Goal: Information Seeking & Learning: Learn about a topic

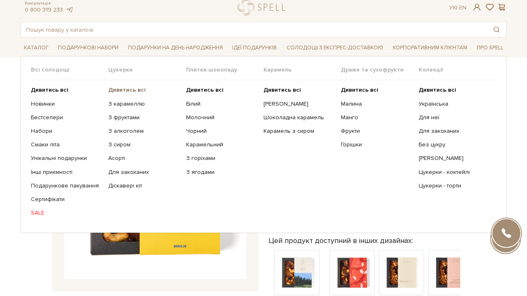
click at [138, 87] on b "Дивитись всі" at bounding box center [126, 89] width 37 height 7
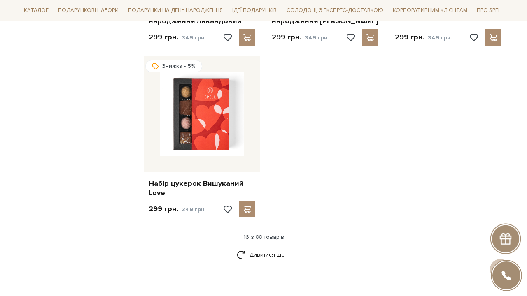
scroll to position [993, 0]
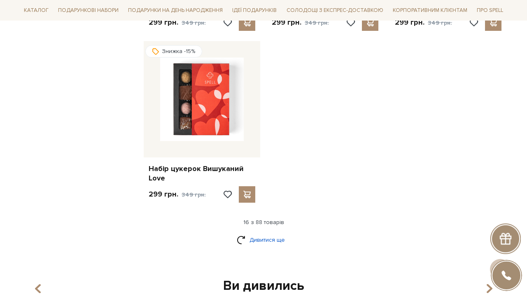
click at [268, 235] on link "Дивитися ще" at bounding box center [264, 240] width 54 height 14
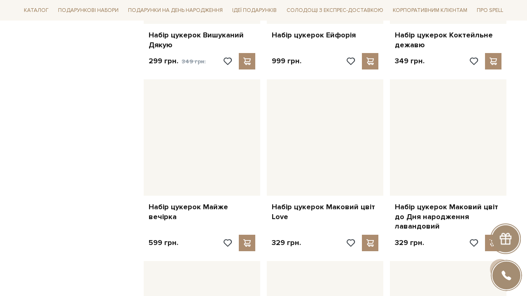
scroll to position [1310, 0]
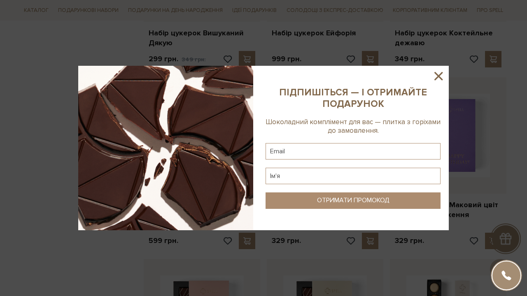
click at [438, 75] on icon at bounding box center [438, 76] width 14 height 14
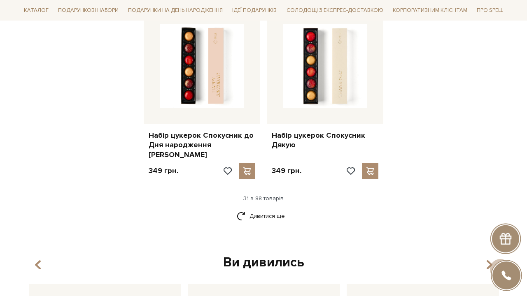
scroll to position [1947, 0]
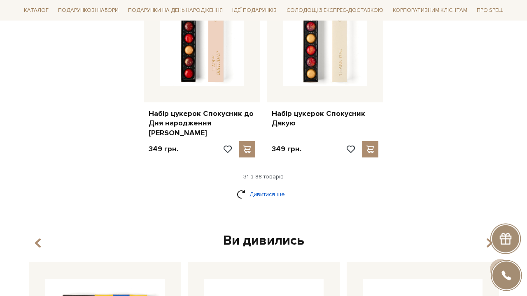
click at [266, 187] on link "Дивитися ще" at bounding box center [264, 194] width 54 height 14
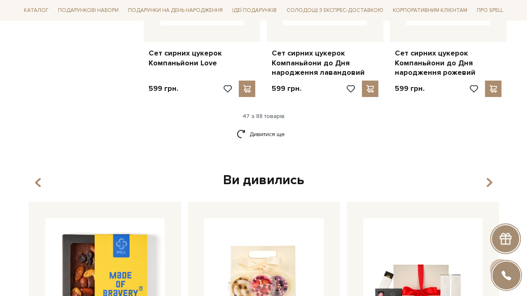
scroll to position [2917, 0]
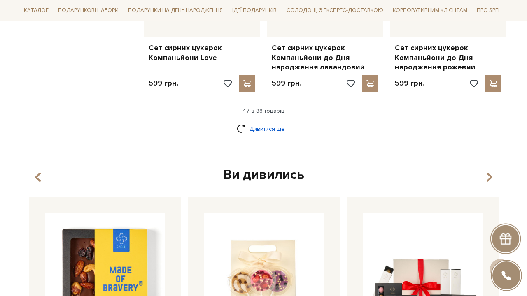
click at [273, 122] on link "Дивитися ще" at bounding box center [264, 129] width 54 height 14
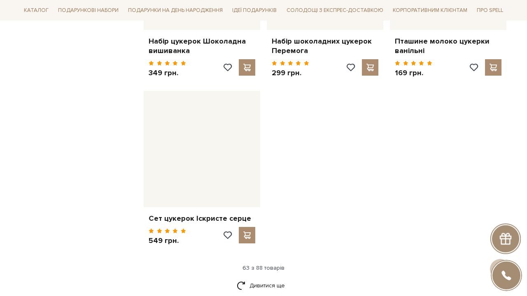
scroll to position [3857, 0]
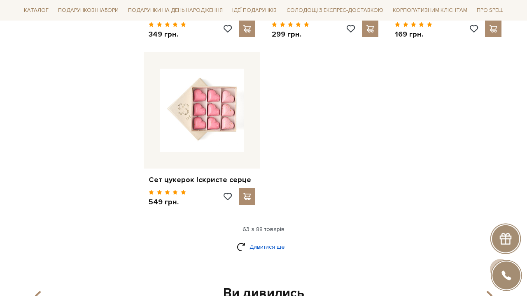
click at [261, 240] on link "Дивитися ще" at bounding box center [264, 247] width 54 height 14
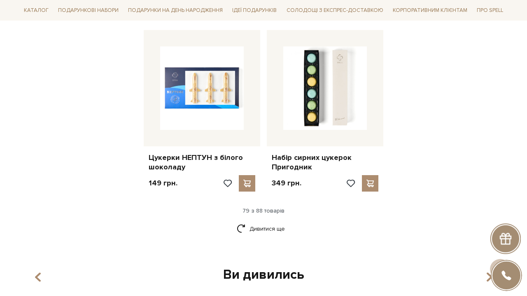
scroll to position [4749, 0]
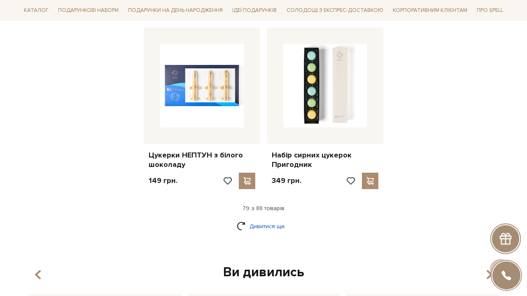
click at [255, 219] on link "Дивитися ще" at bounding box center [264, 226] width 54 height 14
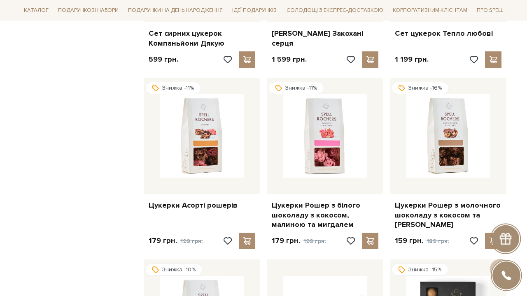
scroll to position [3078, 0]
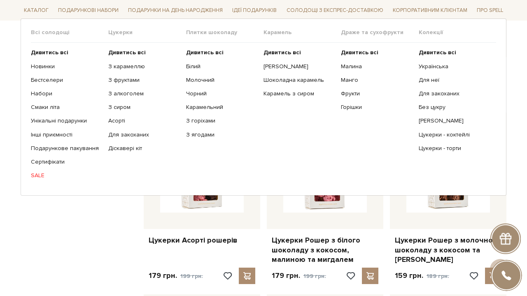
click at [212, 48] on ul "Дивитись всі Білий Молочний Чорний Карамельний З горіхами" at bounding box center [224, 114] width 77 height 143
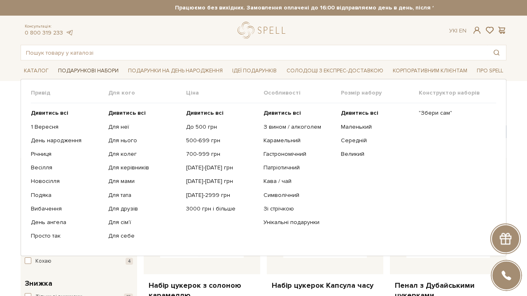
scroll to position [0, 0]
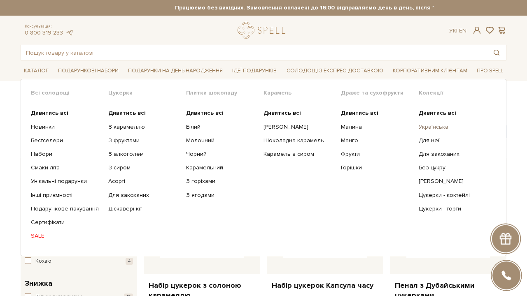
click at [434, 126] on link "Українська" at bounding box center [454, 127] width 71 height 7
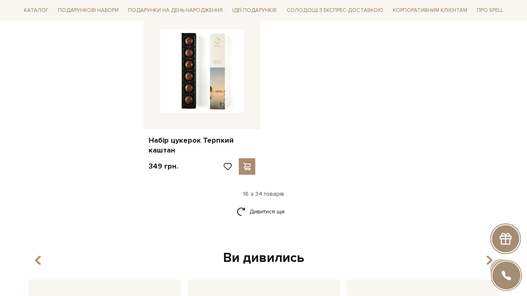
scroll to position [1077, 0]
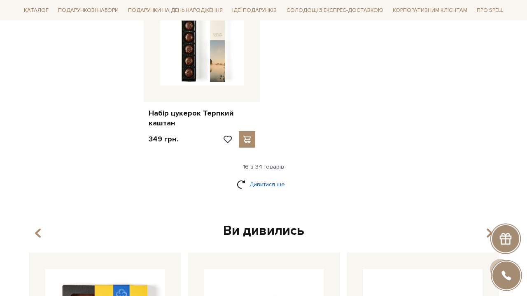
click at [278, 177] on link "Дивитися ще" at bounding box center [264, 184] width 54 height 14
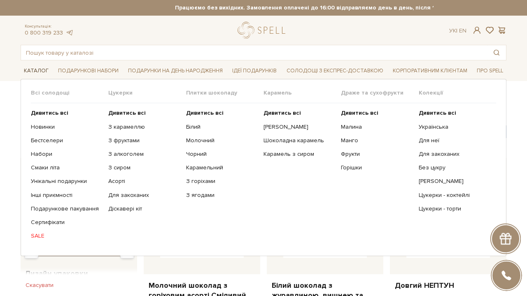
scroll to position [0, 0]
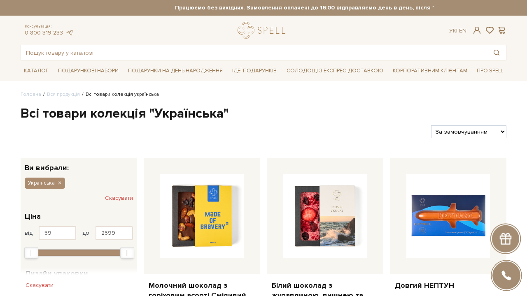
select select "https://spellchocolate.com/our-productions/ukrajinska?sort=p.price&order=ASC"
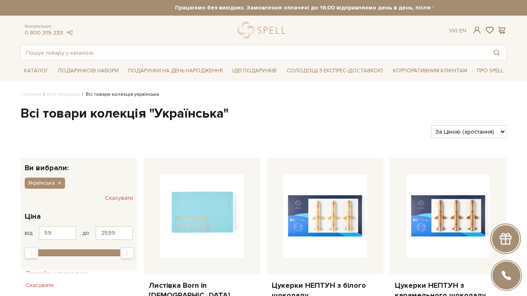
select select "https://spellchocolate.com/our-productions/ukrajinska?sort=p.price&order=DESC"
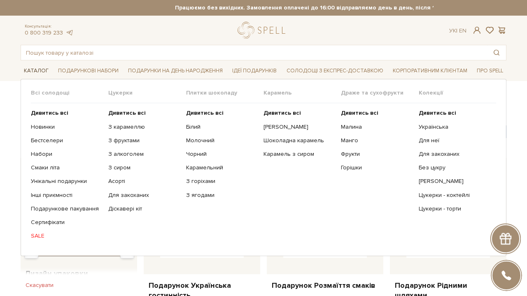
click at [36, 71] on span "Каталог" at bounding box center [36, 71] width 31 height 13
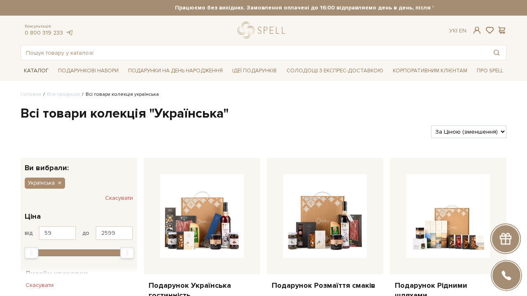
click at [36, 71] on span "Каталог" at bounding box center [36, 71] width 31 height 13
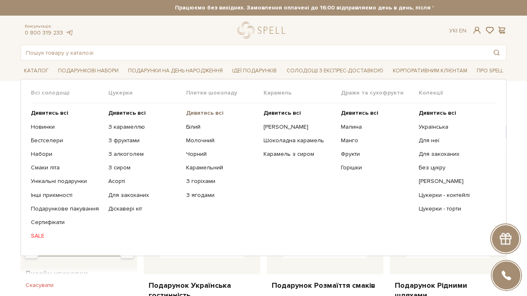
click at [208, 117] on link "Дивитись всі" at bounding box center [221, 113] width 71 height 7
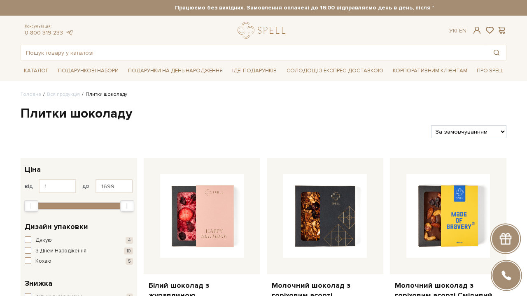
select select "https://spellchocolate.com/our-productions/plitki-shokoladu/?sort=p.price&order…"
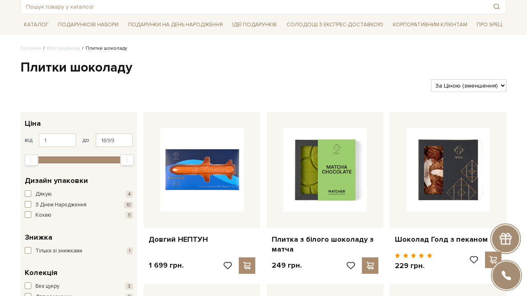
scroll to position [47, 0]
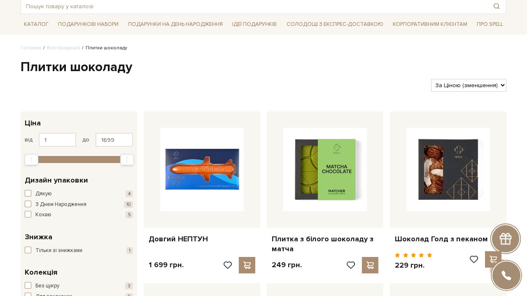
select select "[URL][DOMAIN_NAME]"
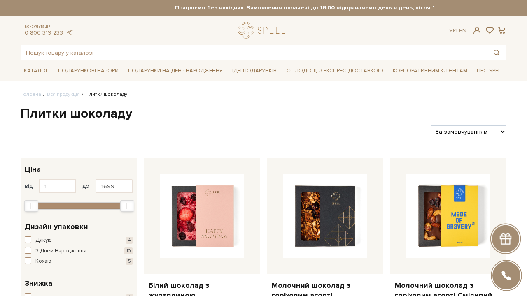
select select "https://spellchocolate.com/our-productions/plitki-shokoladu/?sort=p.price&order…"
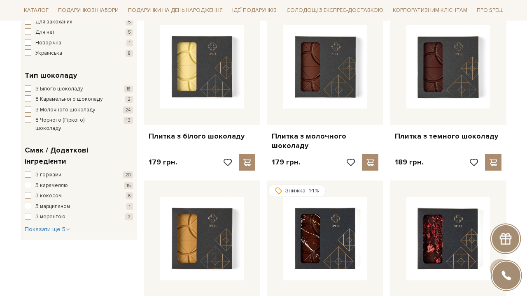
scroll to position [320, 0]
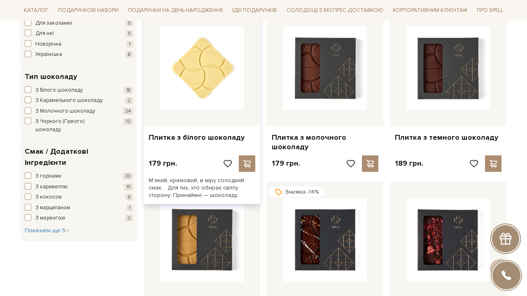
click at [212, 87] on img at bounding box center [202, 68] width 84 height 84
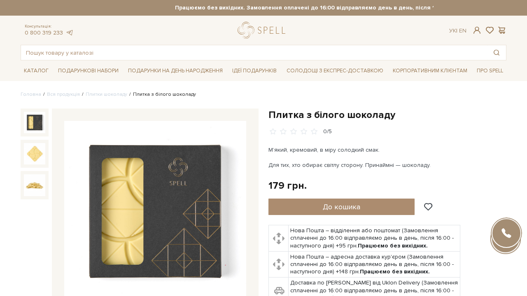
click at [169, 201] on img at bounding box center [155, 212] width 182 height 182
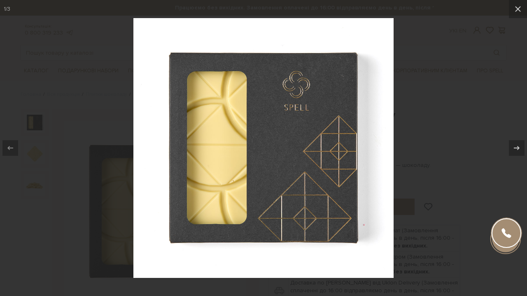
click at [417, 131] on div at bounding box center [263, 148] width 527 height 296
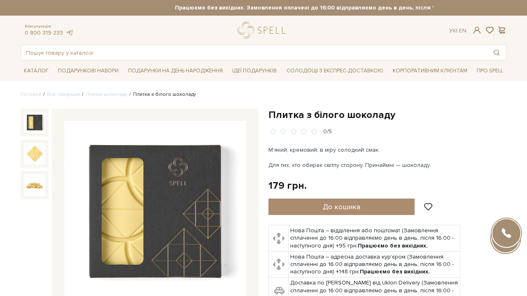
click at [149, 152] on img at bounding box center [155, 212] width 182 height 182
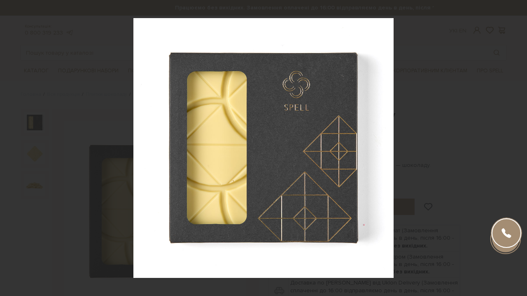
click at [494, 165] on div at bounding box center [263, 148] width 527 height 296
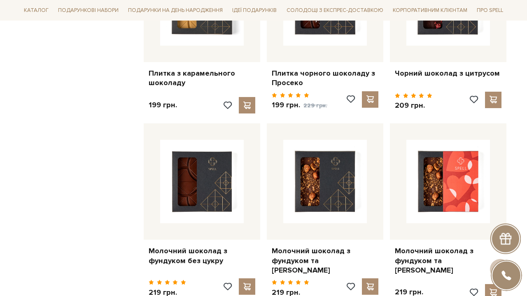
scroll to position [557, 0]
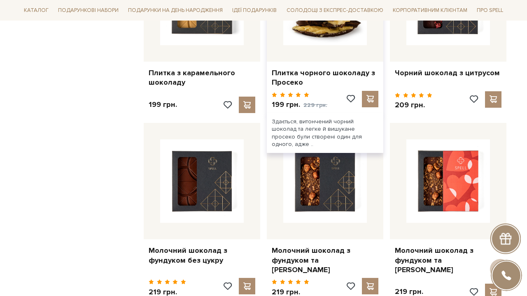
click at [327, 40] on img at bounding box center [325, 4] width 84 height 84
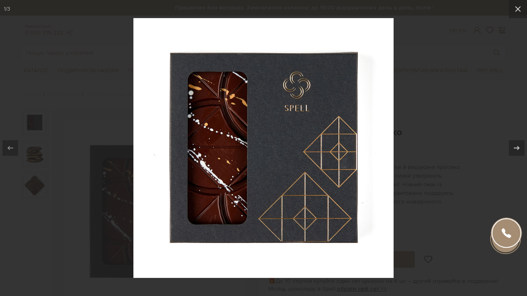
click at [473, 113] on div at bounding box center [263, 148] width 527 height 296
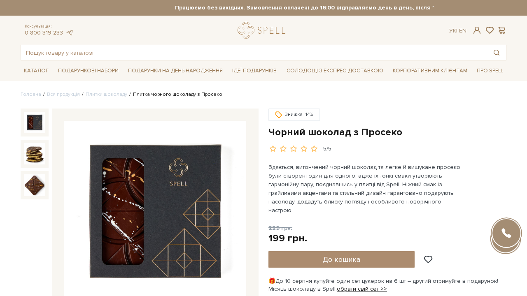
click at [169, 205] on img at bounding box center [155, 212] width 182 height 182
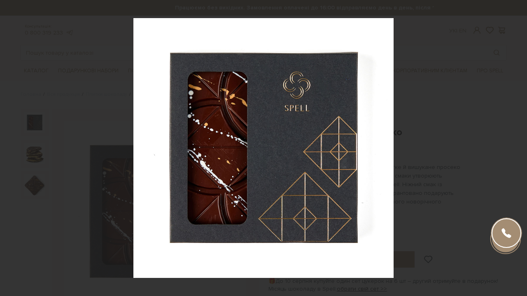
click at [418, 112] on div at bounding box center [263, 148] width 527 height 296
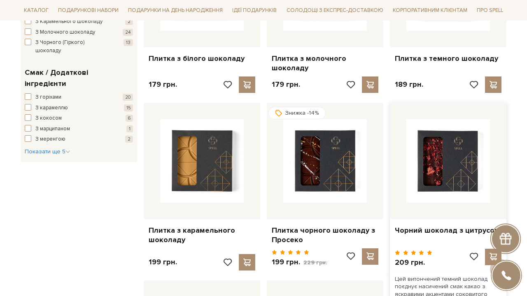
scroll to position [399, 0]
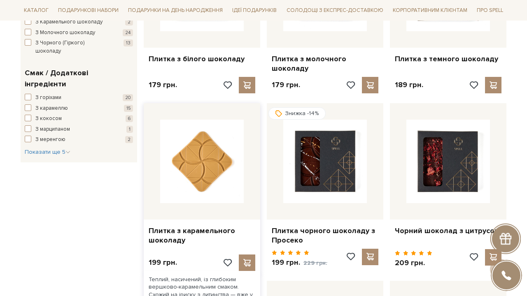
click at [220, 161] on img at bounding box center [202, 162] width 84 height 84
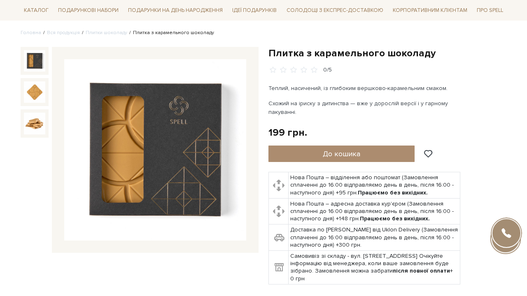
scroll to position [63, 0]
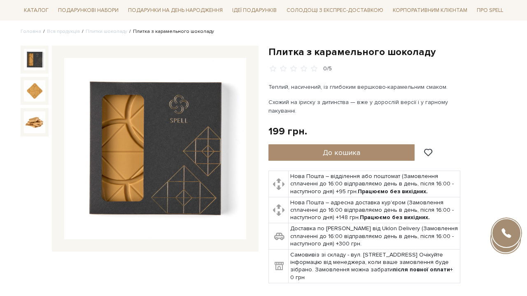
click at [193, 114] on img at bounding box center [155, 149] width 182 height 182
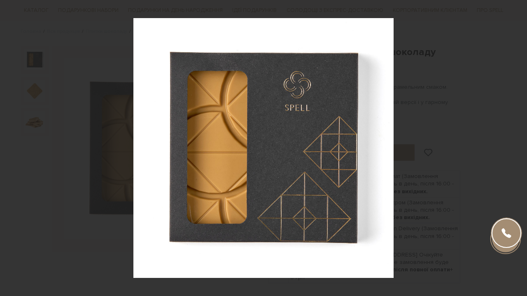
click at [449, 114] on div at bounding box center [263, 148] width 527 height 296
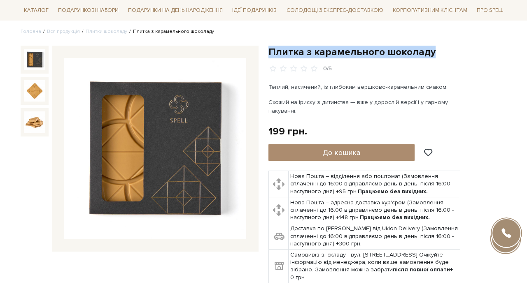
drag, startPoint x: 270, startPoint y: 52, endPoint x: 433, endPoint y: 52, distance: 163.0
click at [433, 52] on h1 "Плитка з карамельного шоколаду" at bounding box center [387, 52] width 238 height 13
copy h1 "Плитка з карамельного шоколаду"
